Goal: Information Seeking & Learning: Check status

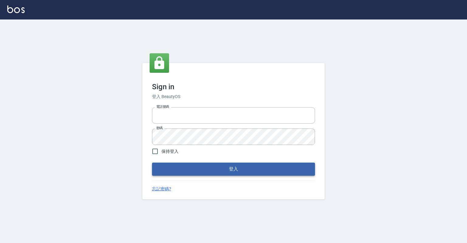
type input "0918176355"
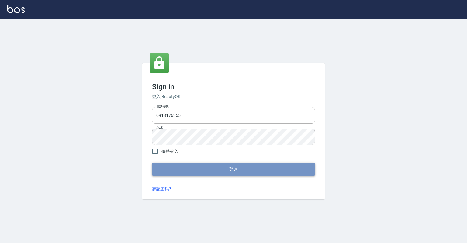
click at [197, 168] on button "登入" at bounding box center [233, 168] width 163 height 13
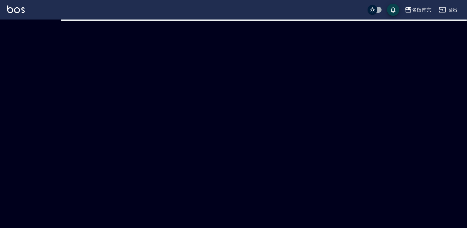
checkbox input "true"
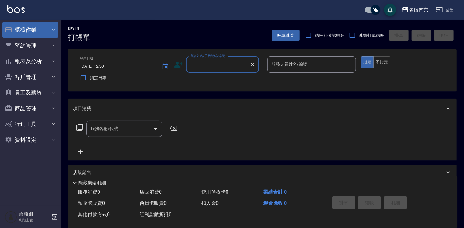
click at [22, 28] on button "櫃檯作業" at bounding box center [30, 30] width 56 height 16
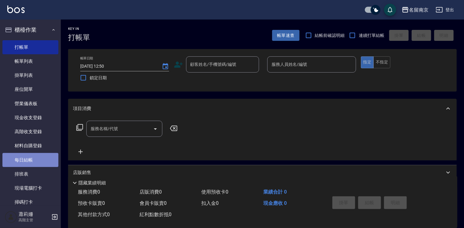
click at [47, 160] on link "每日結帳" at bounding box center [30, 160] width 56 height 14
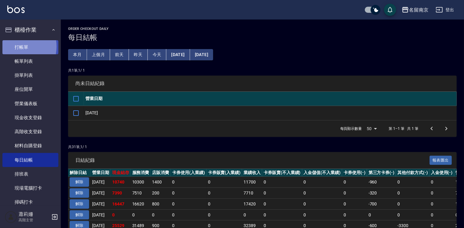
click at [15, 46] on link "打帳單" at bounding box center [30, 47] width 56 height 14
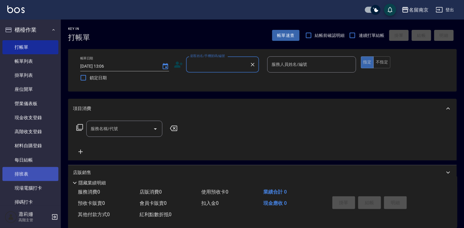
scroll to position [122, 0]
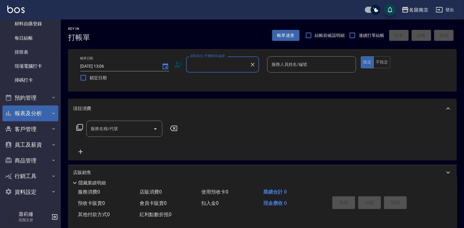
click at [38, 116] on button "報表及分析" at bounding box center [30, 113] width 56 height 16
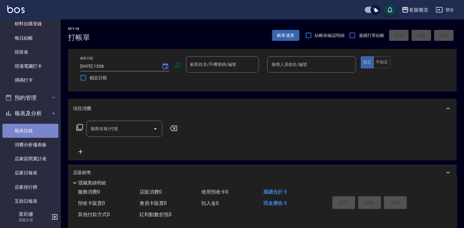
click at [38, 132] on link "報表目錄" at bounding box center [30, 131] width 56 height 14
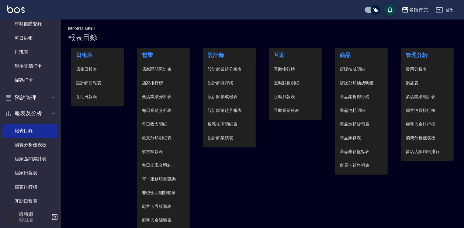
click at [97, 83] on span "設計師日報表" at bounding box center [97, 83] width 43 height 6
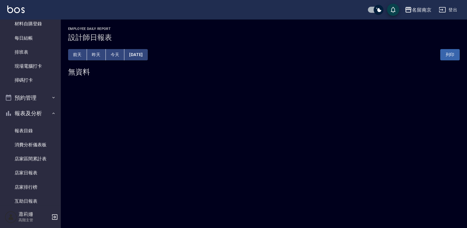
click at [148, 57] on button "2025/09/11" at bounding box center [135, 54] width 23 height 11
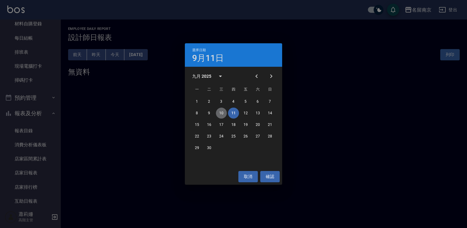
click at [222, 113] on button "10" at bounding box center [221, 112] width 11 height 11
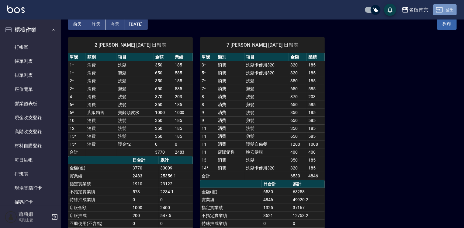
click at [452, 7] on button "登出" at bounding box center [445, 9] width 23 height 11
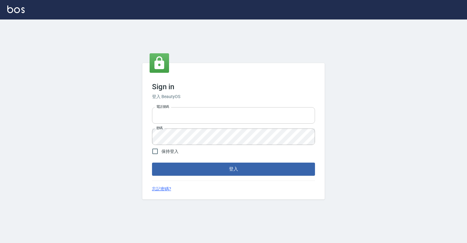
type input "0918176355"
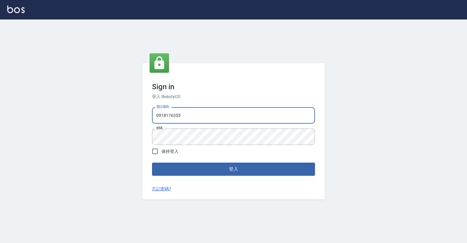
click at [201, 121] on input "0918176355" at bounding box center [233, 115] width 163 height 16
click at [358, 144] on div "Sign in 登入 BeautyOS 電話號碼 [PHONE_NUMBER] 電話號碼 密碼 密碼 保持登入 登入 忘記密碼?" at bounding box center [233, 130] width 467 height 223
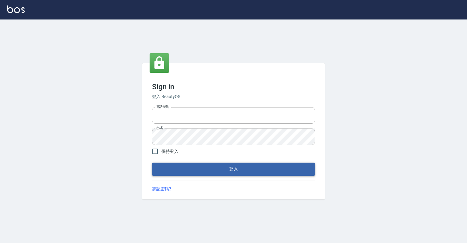
type input "0918176355"
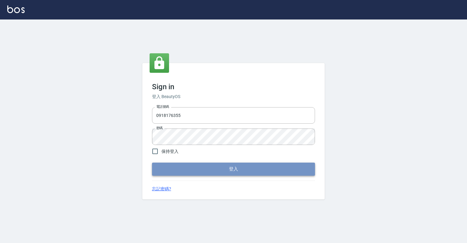
click at [305, 173] on button "登入" at bounding box center [233, 168] width 163 height 13
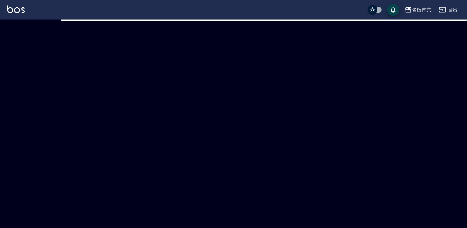
checkbox input "true"
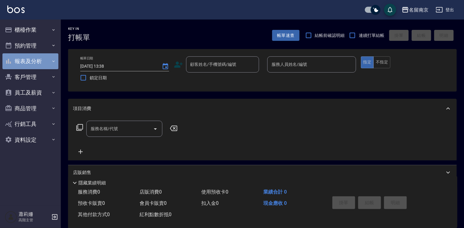
click at [31, 61] on button "報表及分析" at bounding box center [30, 61] width 56 height 16
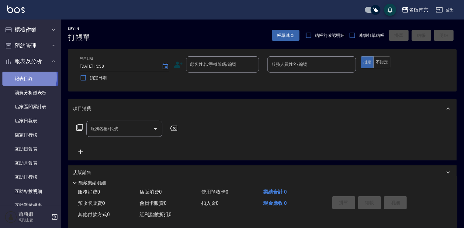
click at [27, 77] on link "報表目錄" at bounding box center [30, 78] width 56 height 14
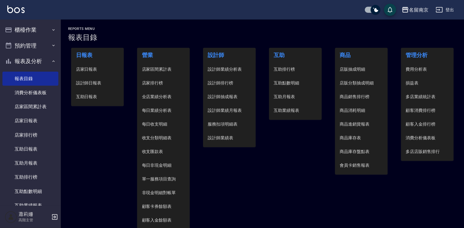
click at [101, 66] on li "店家日報表" at bounding box center [97, 69] width 53 height 14
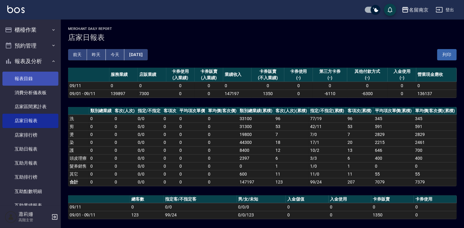
click at [33, 79] on link "報表目錄" at bounding box center [30, 78] width 56 height 14
